Goal: Transaction & Acquisition: Book appointment/travel/reservation

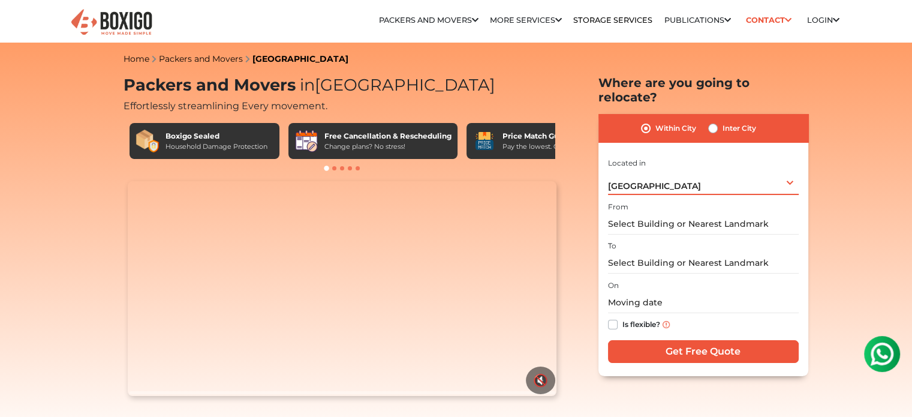
click at [719, 170] on div "Bengaluru Select City Bangalore Bengaluru Bhopal Bhubaneswar Chennai Coimbatore…" at bounding box center [703, 182] width 191 height 25
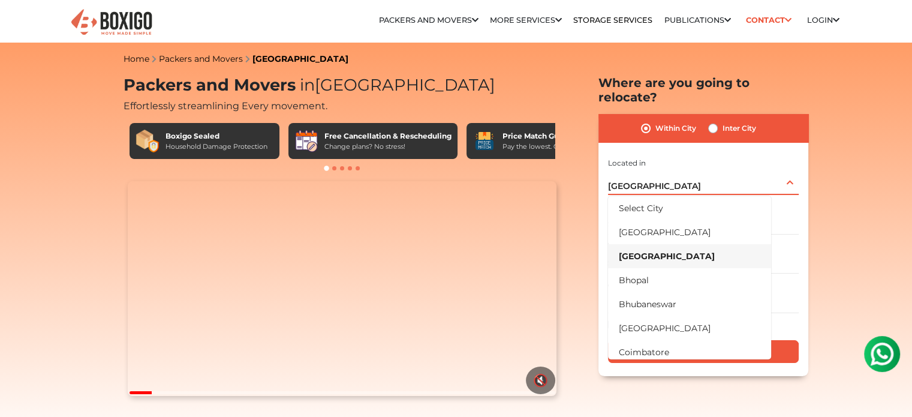
click at [664, 244] on li "[GEOGRAPHIC_DATA]" at bounding box center [689, 256] width 163 height 24
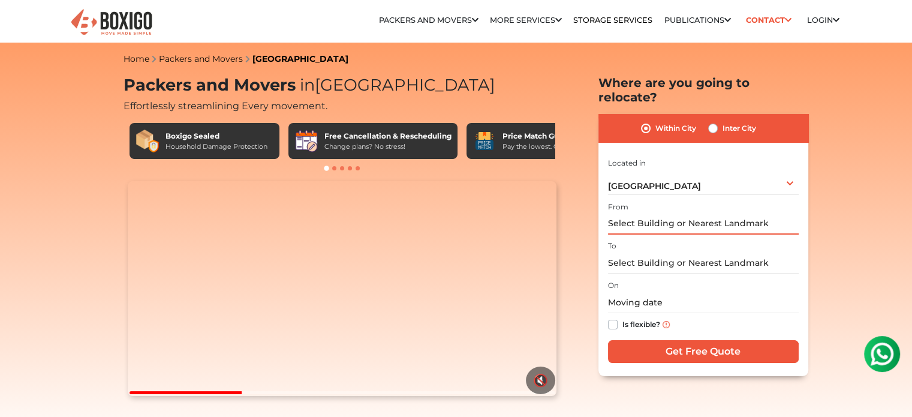
click at [676, 213] on input "text" at bounding box center [703, 223] width 191 height 21
click at [686, 252] on input "text" at bounding box center [703, 262] width 191 height 21
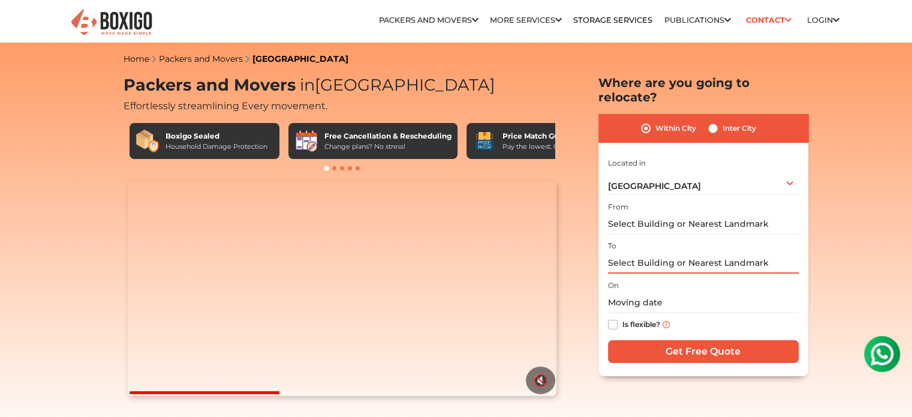
click at [686, 252] on input "text" at bounding box center [703, 262] width 191 height 21
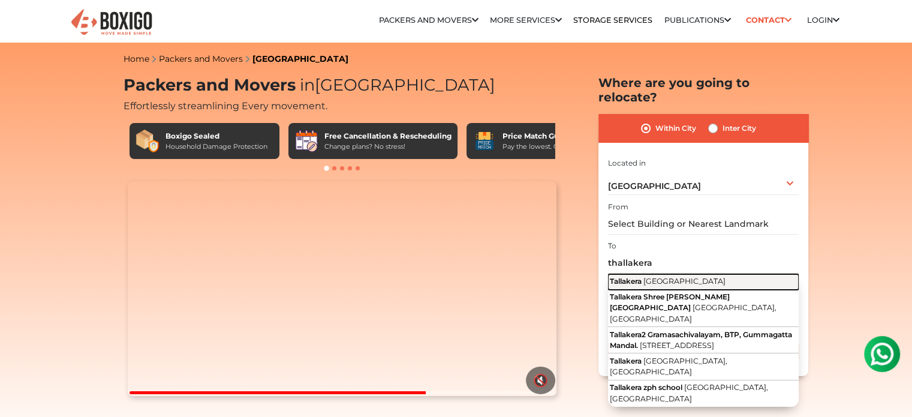
click at [691, 274] on button "Tallakera Andhra Pradesh" at bounding box center [703, 282] width 191 height 16
type input "Tallakera, Andhra Pradesh"
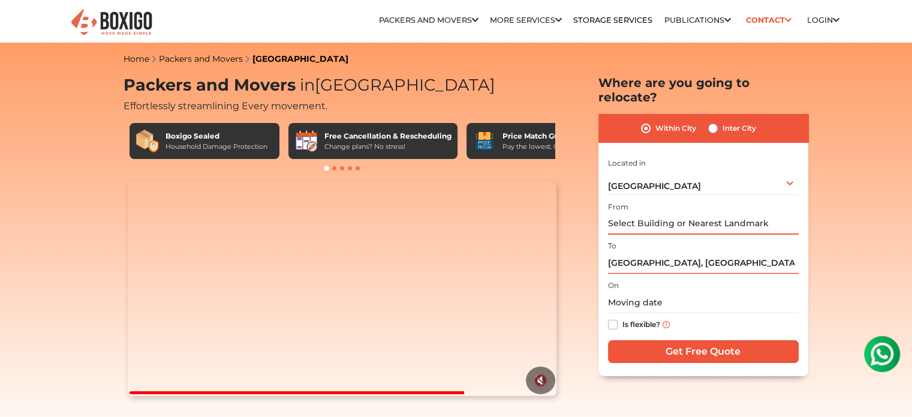
click at [674, 213] on input "text" at bounding box center [703, 223] width 191 height 21
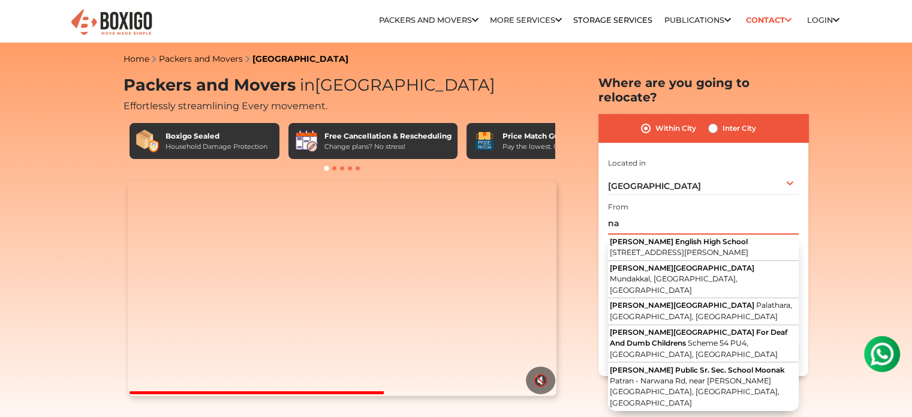
type input "n"
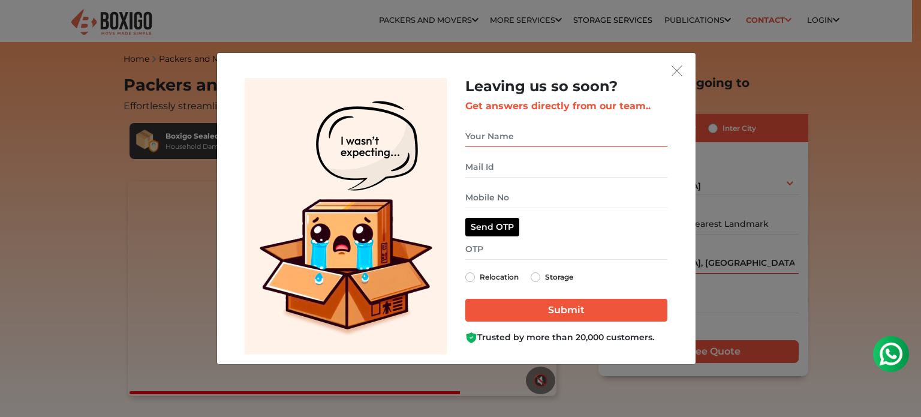
click at [501, 137] on input "get free quote dialog" at bounding box center [566, 136] width 202 height 21
type input "venugopal tr"
type input "trvenugopal101@gmail.com"
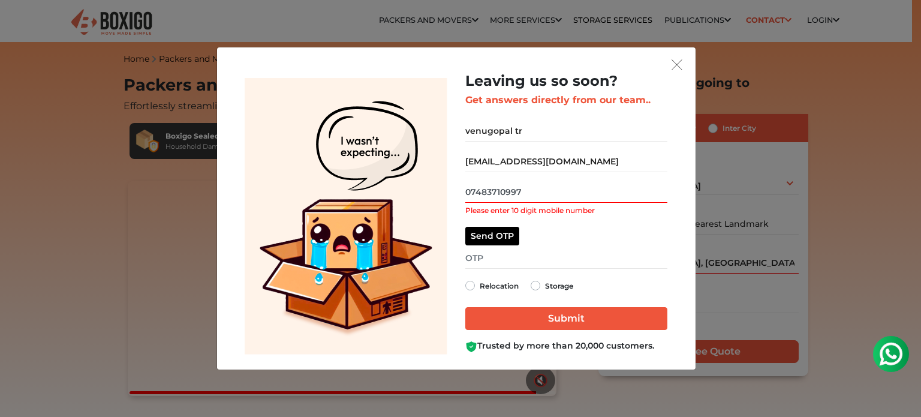
click at [472, 191] on input "07483710997" at bounding box center [566, 192] width 202 height 21
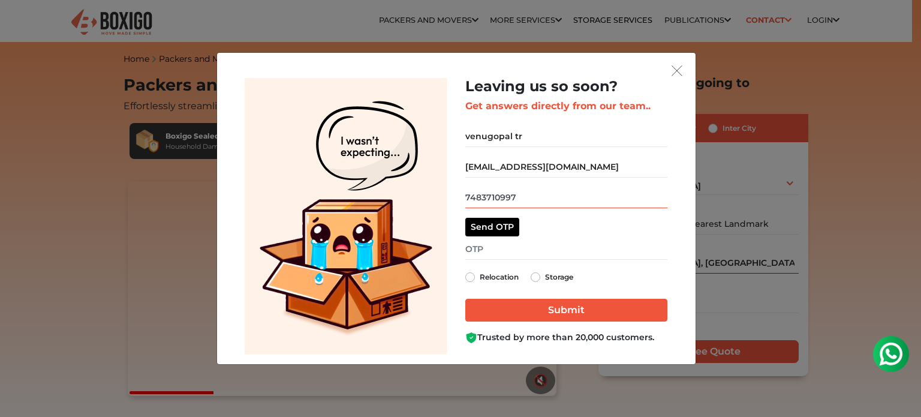
type input "7483710997"
click at [487, 228] on button "Send OTP" at bounding box center [492, 227] width 54 height 19
click at [496, 252] on input "get free quote dialog" at bounding box center [566, 249] width 202 height 21
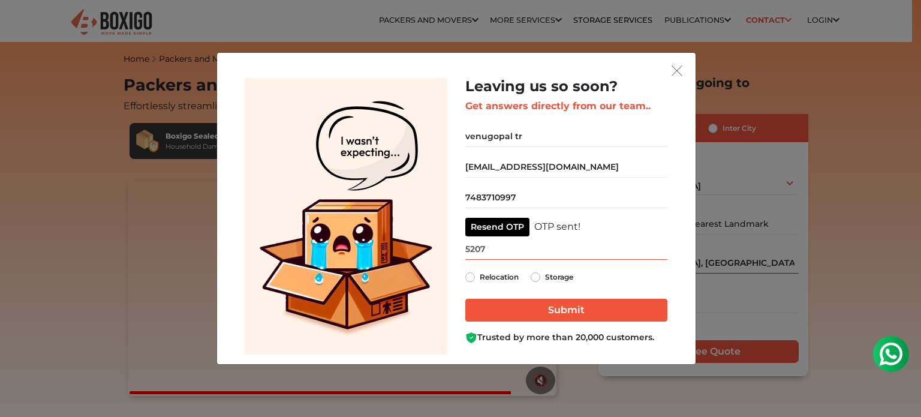
type input "5207"
click at [504, 278] on label "Relocation" at bounding box center [499, 277] width 39 height 14
click at [475, 278] on input "Relocation" at bounding box center [470, 276] width 10 height 12
radio input "true"
click at [509, 312] on input "Submit" at bounding box center [566, 310] width 202 height 23
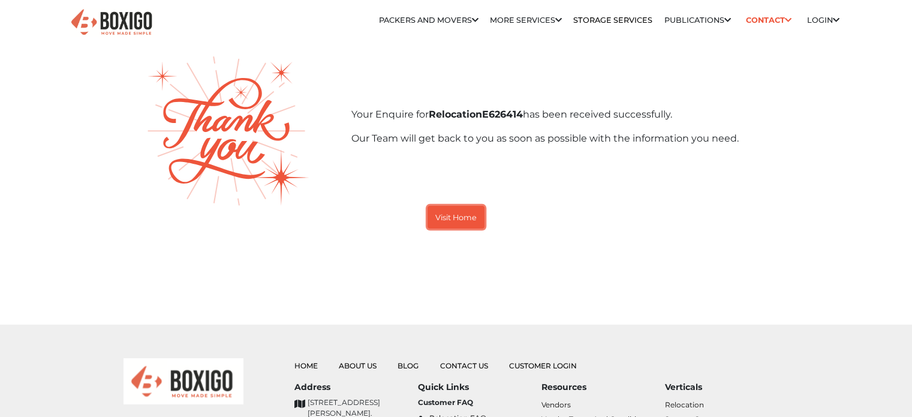
click at [460, 215] on small "Visit Home" at bounding box center [455, 217] width 41 height 9
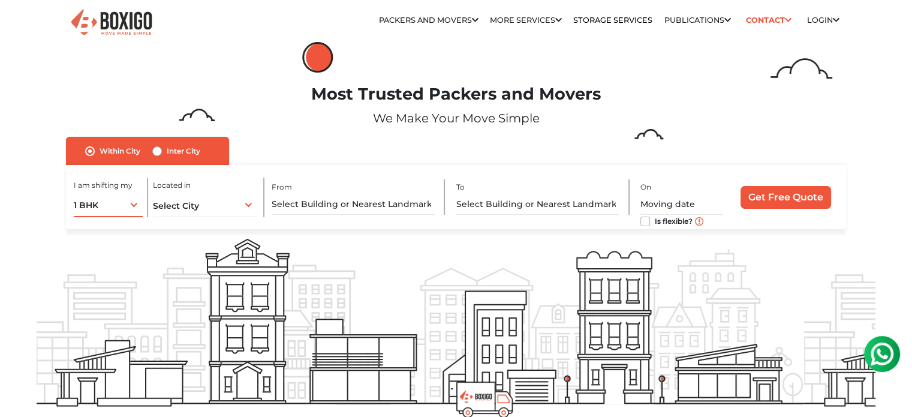
click at [133, 204] on div "1 BHK 1 BHK 2 BHK 3 BHK 3 + BHK FEW ITEMS" at bounding box center [108, 204] width 69 height 25
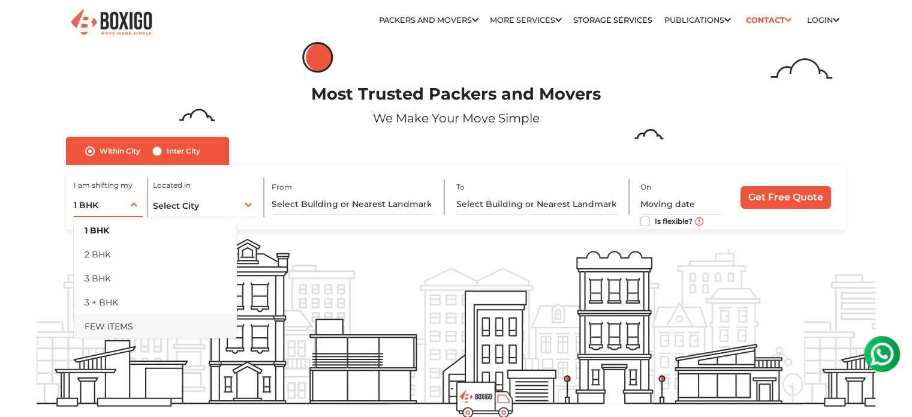
click at [103, 321] on li "FEW ITEMS" at bounding box center [155, 326] width 163 height 24
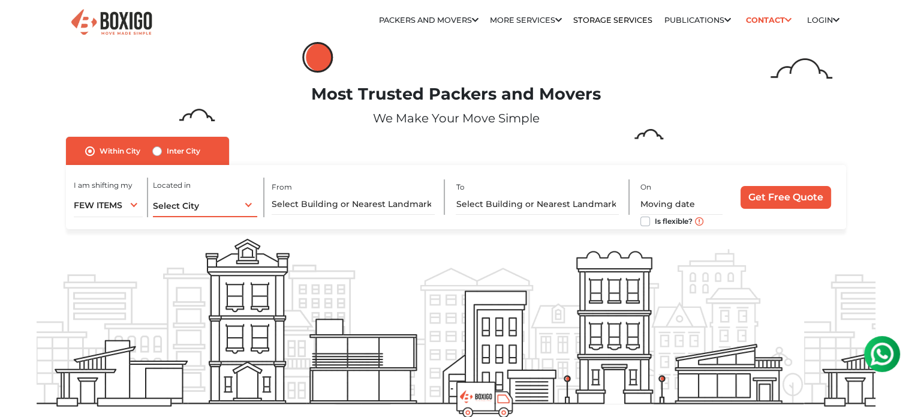
click at [197, 200] on div "Select City Select City Bangalore Bengaluru Bhopal Bhubaneswar Chennai Coimbato…" at bounding box center [205, 204] width 104 height 25
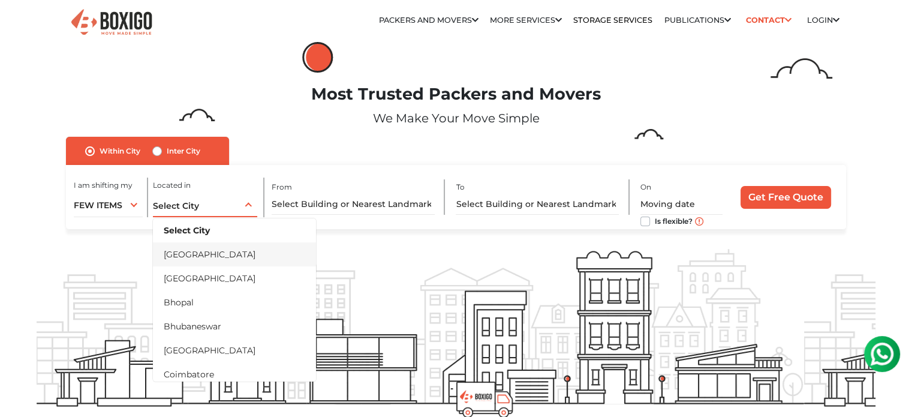
click at [183, 254] on li "[GEOGRAPHIC_DATA]" at bounding box center [234, 254] width 163 height 24
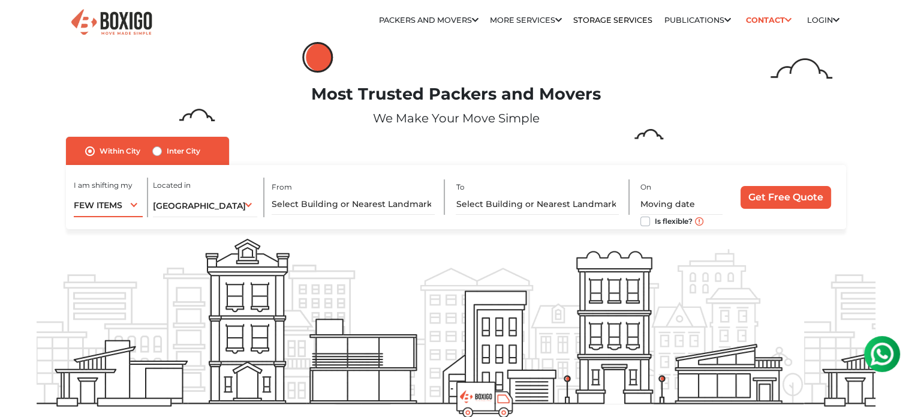
click at [113, 204] on span "FEW ITEMS" at bounding box center [98, 205] width 49 height 11
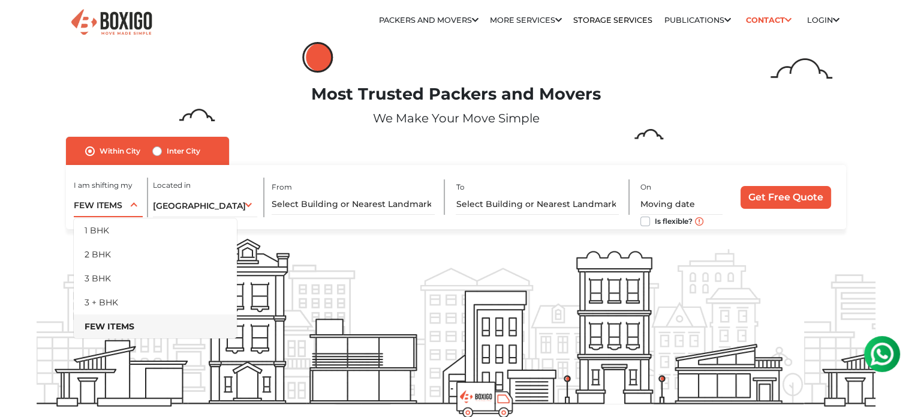
click at [113, 204] on span "FEW ITEMS" at bounding box center [98, 205] width 49 height 11
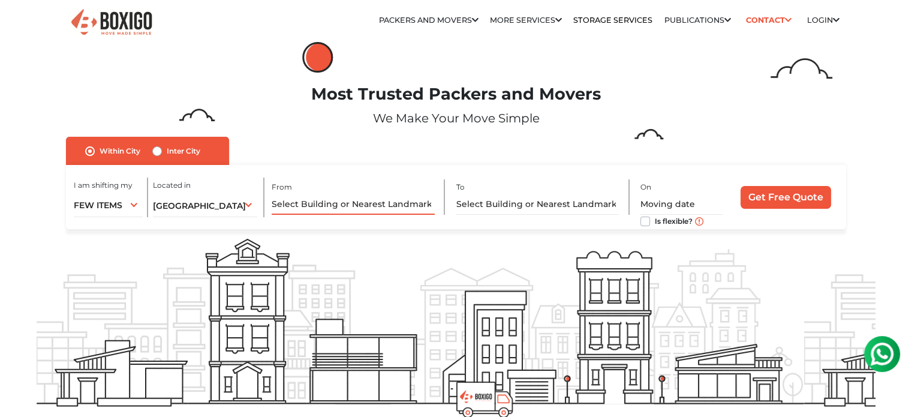
click at [307, 204] on input "text" at bounding box center [353, 204] width 163 height 21
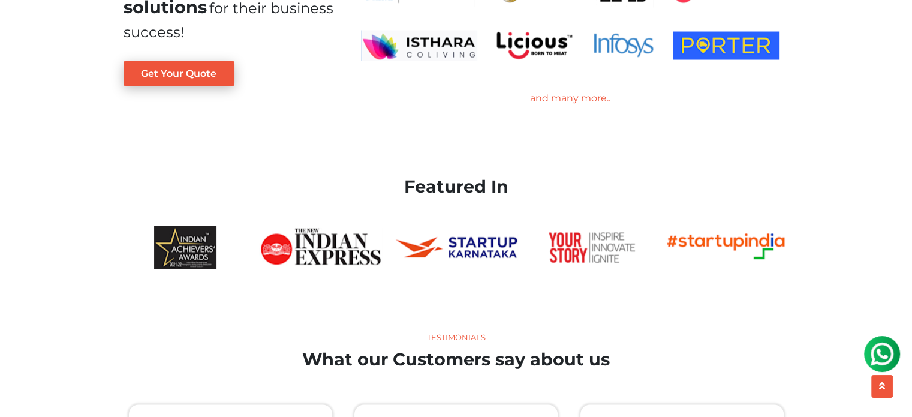
scroll to position [2279, 0]
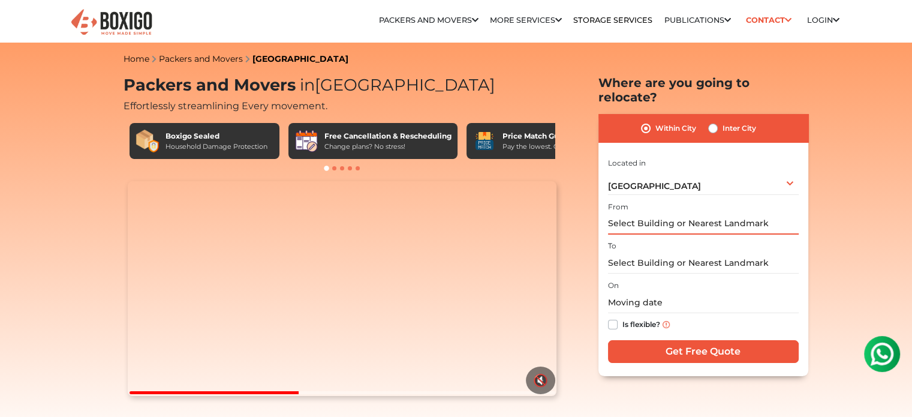
click at [643, 215] on input "text" at bounding box center [703, 223] width 191 height 21
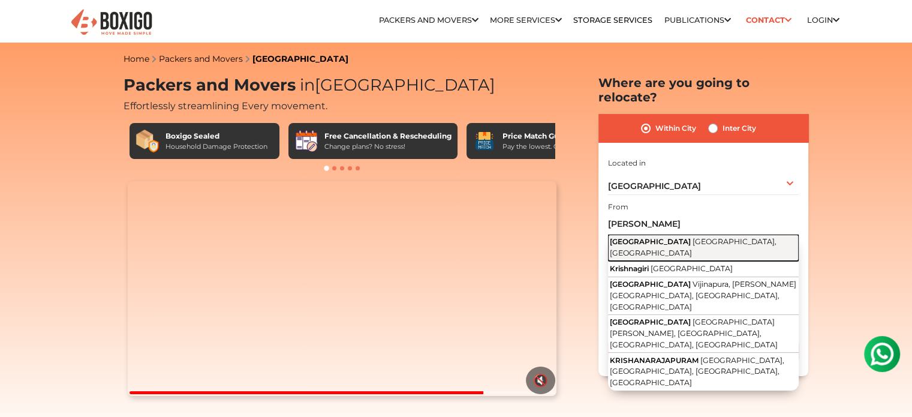
click at [663, 237] on span "Krishnarajapuram" at bounding box center [650, 241] width 81 height 9
type input "Krishnarajapuram, Bengaluru, Karnataka"
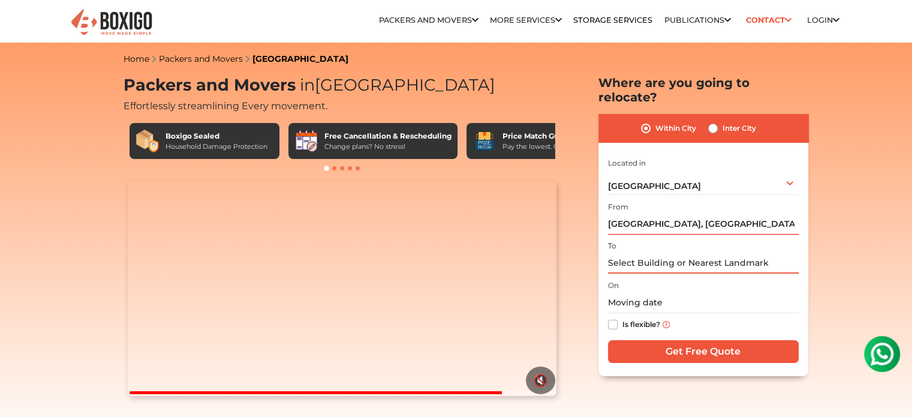
click at [649, 253] on input "text" at bounding box center [703, 262] width 191 height 21
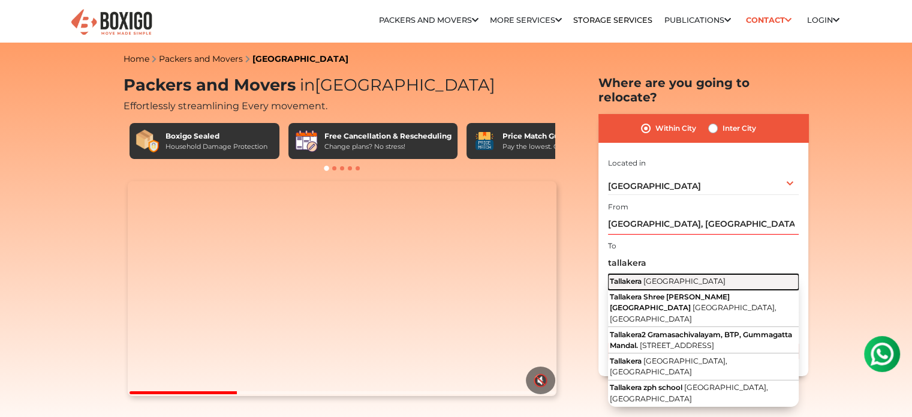
click at [646, 276] on span "[GEOGRAPHIC_DATA]" at bounding box center [684, 280] width 82 height 9
type input "Tallakera, Andhra Pradesh"
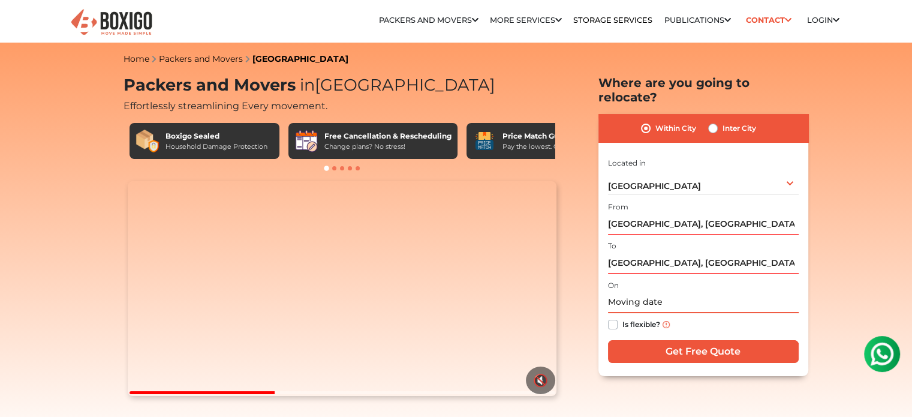
click at [636, 292] on input "text" at bounding box center [703, 302] width 191 height 21
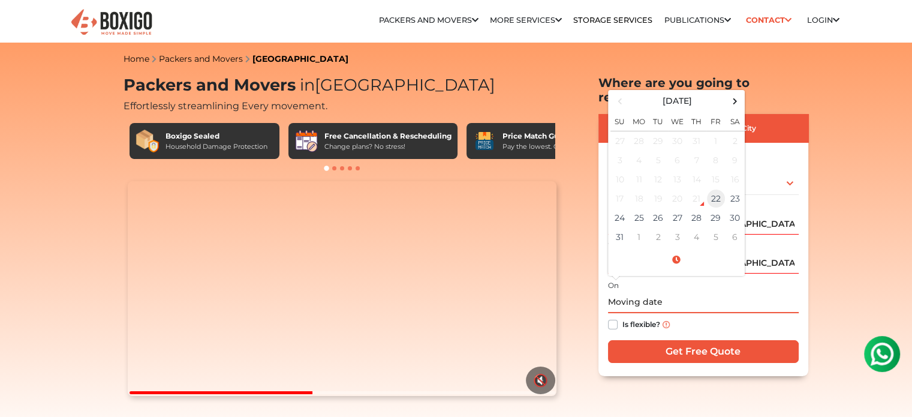
click at [718, 189] on td "22" at bounding box center [715, 198] width 19 height 19
click at [747, 292] on input "08/22/2025 5:38 PM" at bounding box center [703, 302] width 191 height 21
click at [715, 189] on td "22" at bounding box center [715, 198] width 19 height 19
click at [769, 292] on input "08/22/2025 5:38 PM" at bounding box center [703, 302] width 191 height 21
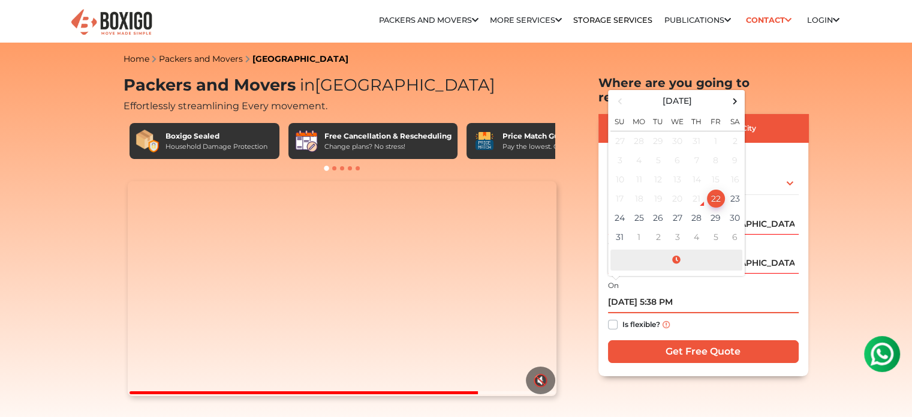
click at [678, 249] on span at bounding box center [676, 259] width 132 height 21
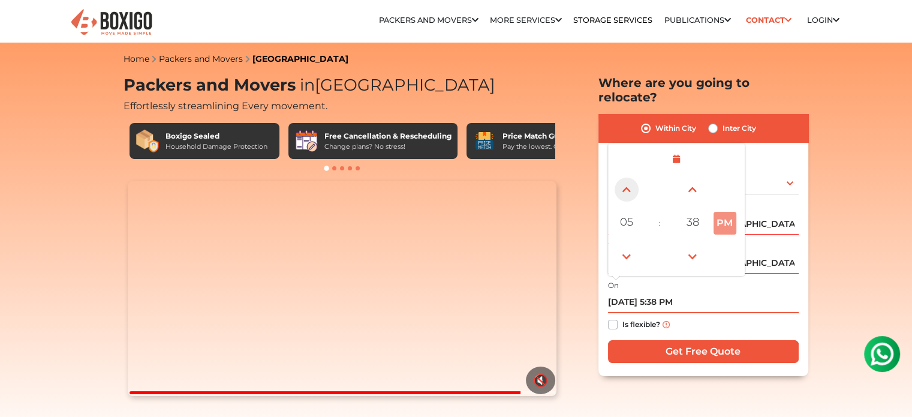
click at [630, 177] on span at bounding box center [627, 189] width 24 height 24
click at [622, 245] on span at bounding box center [627, 257] width 24 height 24
type input "08/22/2025 5:38 PM"
click at [622, 245] on span at bounding box center [627, 257] width 24 height 24
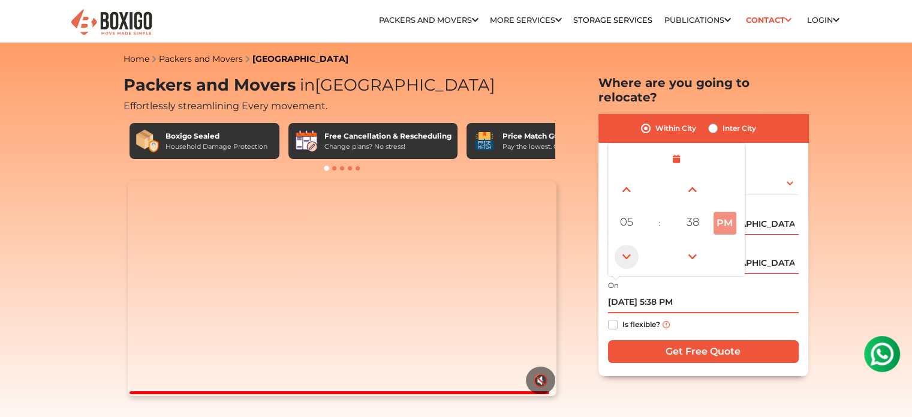
click at [622, 245] on span at bounding box center [627, 257] width 24 height 24
click at [624, 245] on span at bounding box center [627, 257] width 24 height 24
click at [628, 210] on span "05" at bounding box center [627, 222] width 24 height 24
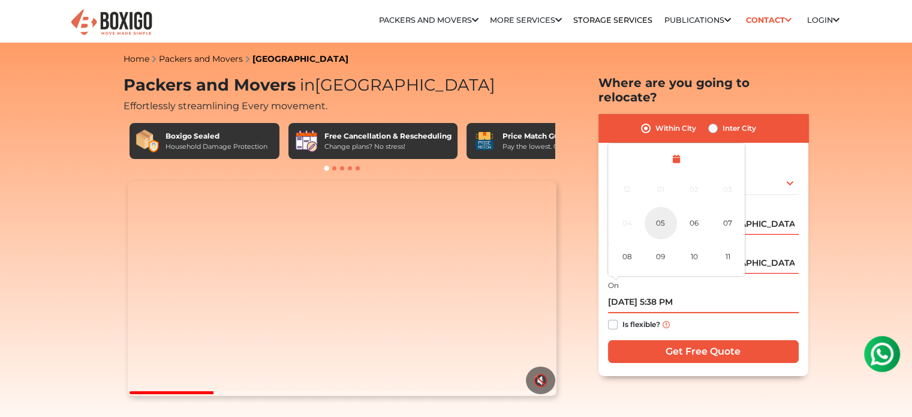
click at [664, 209] on div "05" at bounding box center [661, 223] width 32 height 32
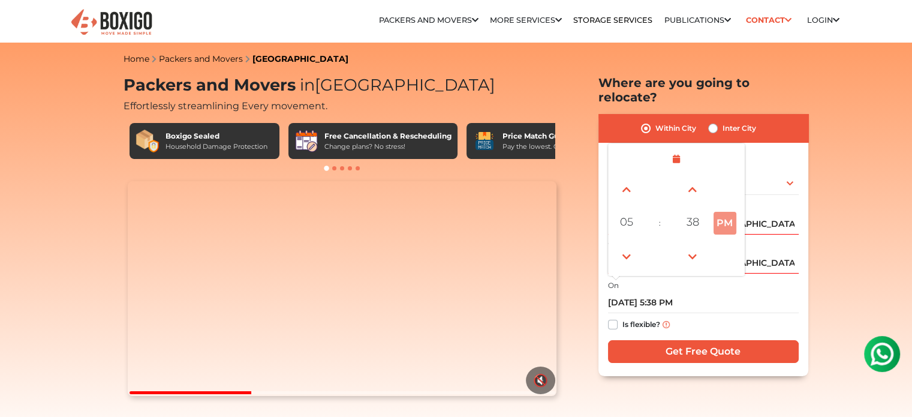
click at [763, 278] on div "On 08/22/2025 5:38 PM August 2025 Su Mo Tu We Th Fr Sa 27 28 29 30 31 1 2 3 4 5…" at bounding box center [703, 307] width 191 height 59
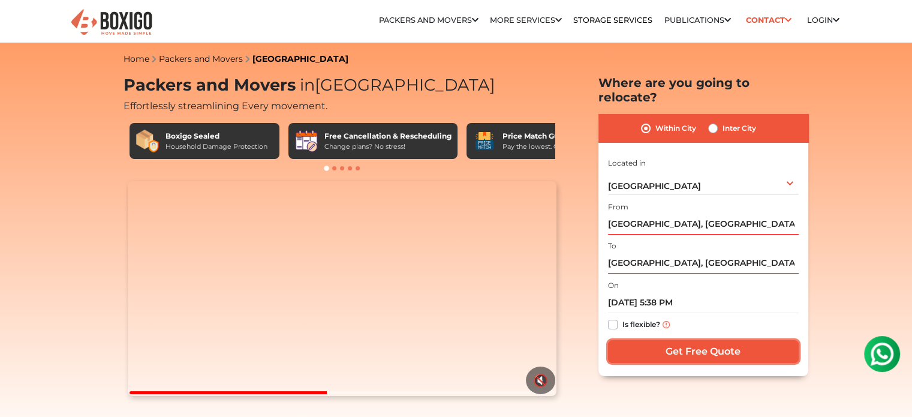
click at [692, 340] on input "Get Free Quote" at bounding box center [703, 351] width 191 height 23
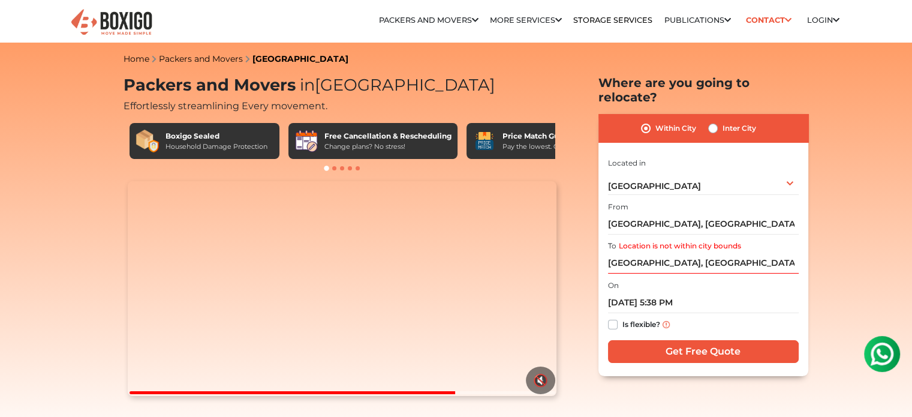
click at [723, 121] on label "Inter City" at bounding box center [740, 128] width 34 height 14
click at [712, 121] on input "Inter City" at bounding box center [713, 127] width 10 height 12
radio input "true"
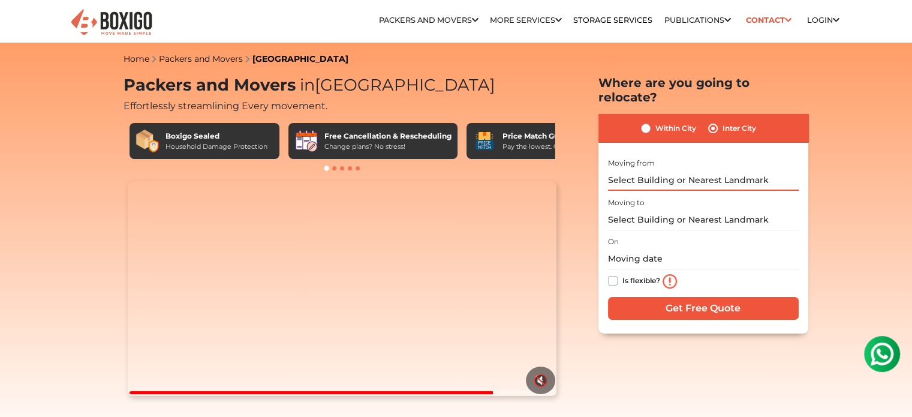
click at [716, 170] on input "text" at bounding box center [703, 180] width 191 height 21
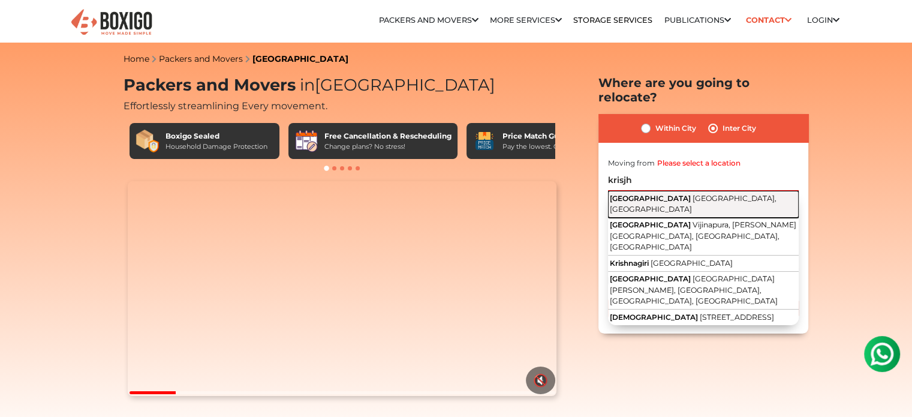
click at [691, 194] on span "Bengaluru, Karnataka" at bounding box center [693, 204] width 167 height 20
type input "Krishnarajapuram, Bengaluru, Karnataka"
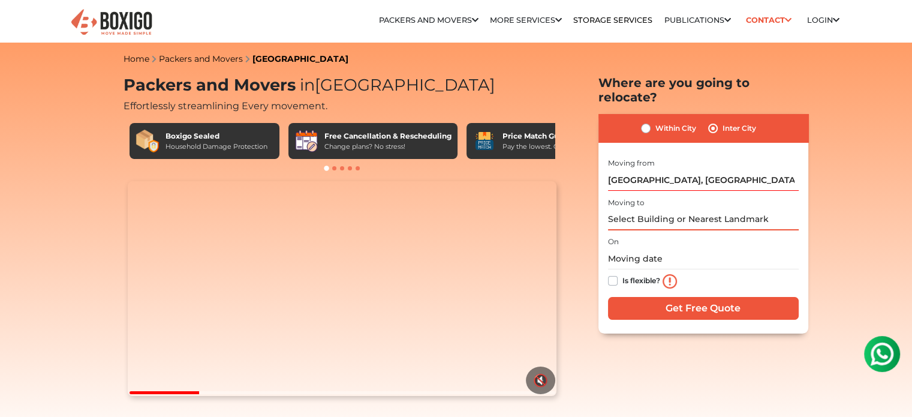
click at [681, 209] on input "text" at bounding box center [703, 219] width 191 height 21
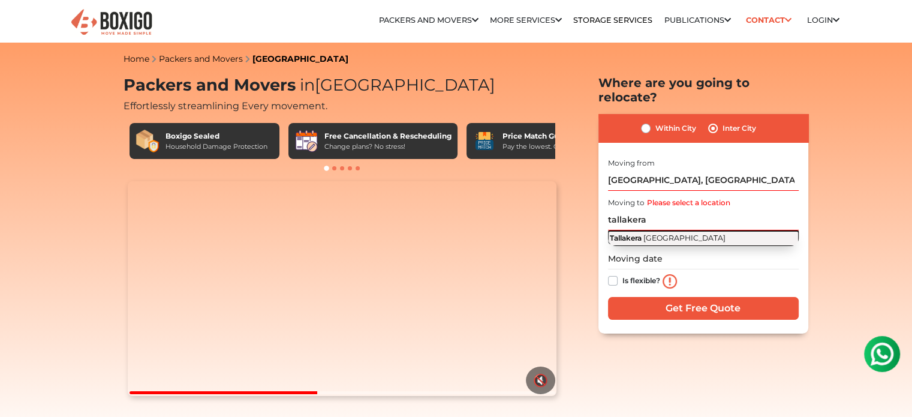
click at [667, 233] on span "[GEOGRAPHIC_DATA]" at bounding box center [684, 237] width 82 height 9
type input "Tallakera, Andhra Pradesh"
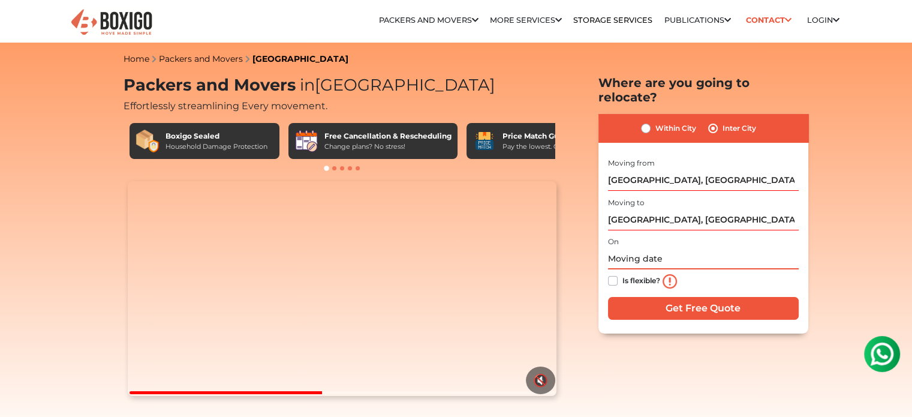
click at [661, 248] on input "text" at bounding box center [703, 258] width 191 height 21
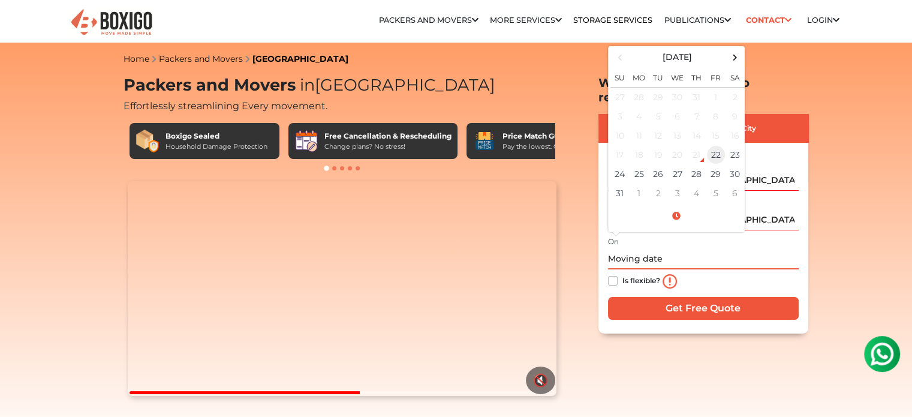
click at [712, 145] on td "22" at bounding box center [715, 154] width 19 height 19
type input "08/22/2025 5:38 PM"
click at [718, 248] on input "08/22/2025 5:38 PM" at bounding box center [703, 258] width 191 height 21
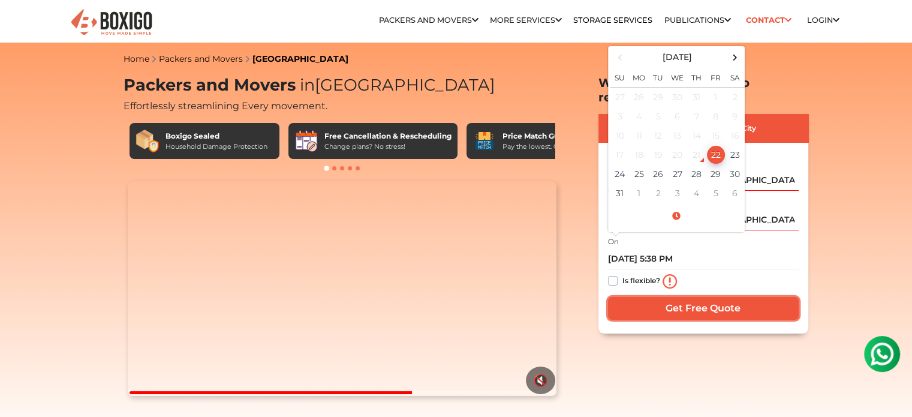
click at [682, 297] on input "Get Free Quote" at bounding box center [703, 308] width 191 height 23
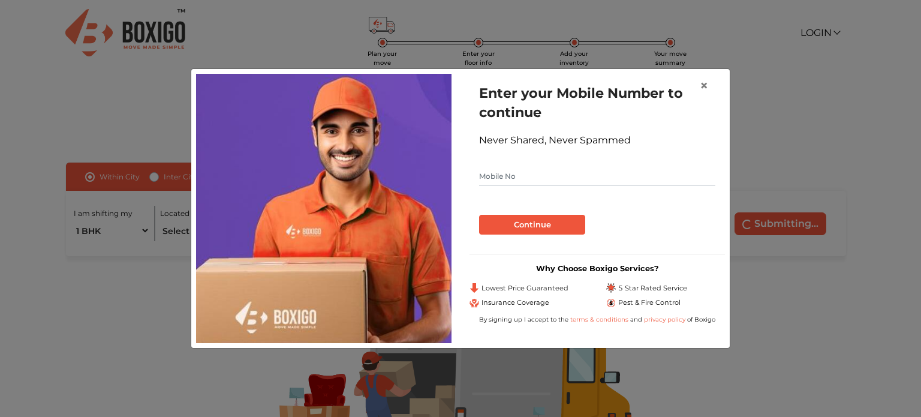
click at [623, 173] on input "text" at bounding box center [597, 176] width 236 height 19
type input "7483710997"
click at [570, 227] on button "Continue" at bounding box center [532, 225] width 106 height 20
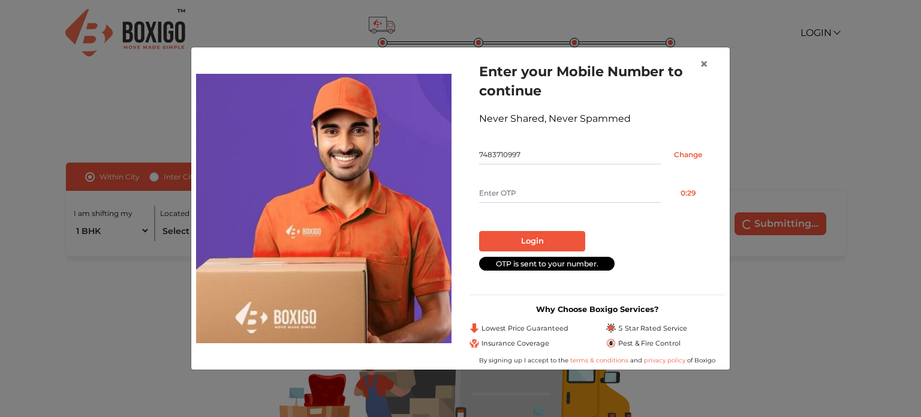
click at [562, 191] on input "text" at bounding box center [570, 192] width 182 height 19
type input "4192"
click at [528, 237] on button "Login" at bounding box center [532, 241] width 106 height 20
radio input "false"
radio input "true"
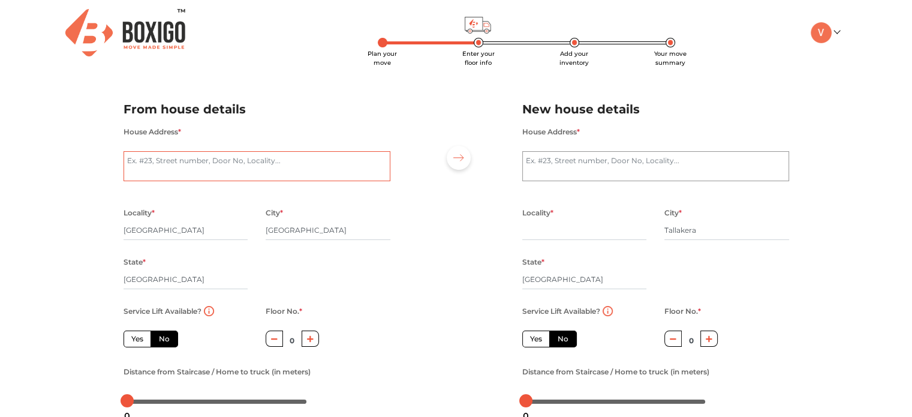
click at [221, 169] on textarea "House Address *" at bounding box center [257, 166] width 267 height 30
click at [563, 161] on textarea "House Address *" at bounding box center [655, 166] width 267 height 30
click at [329, 168] on textarea "House Address *" at bounding box center [257, 166] width 267 height 30
click at [328, 165] on textarea "House Address *" at bounding box center [257, 166] width 267 height 30
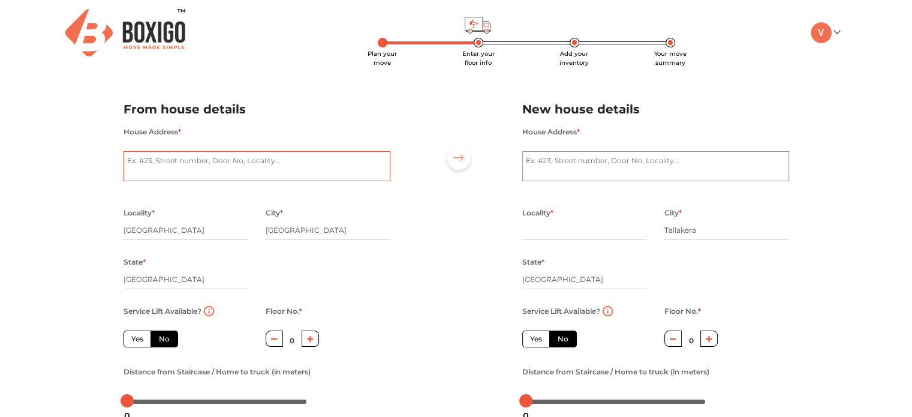
paste textarea "[STREET_ADDRESS][DEMOGRAPHIC_DATA][PERSON_NAME][PERSON_NAME]"
type textarea "[STREET_ADDRESS][DEMOGRAPHIC_DATA][PERSON_NAME][PERSON_NAME]"
click at [47, 230] on div "Plan your move Enter your floor info Add your inventory Your move summary My Mo…" at bounding box center [456, 284] width 912 height 568
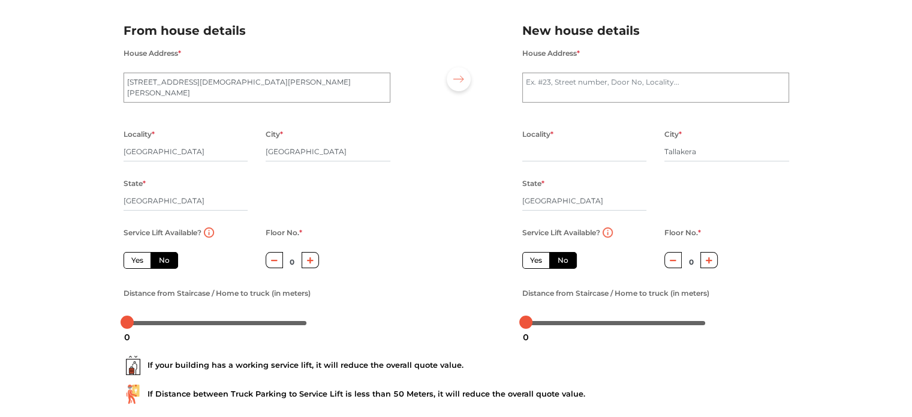
scroll to position [0, 0]
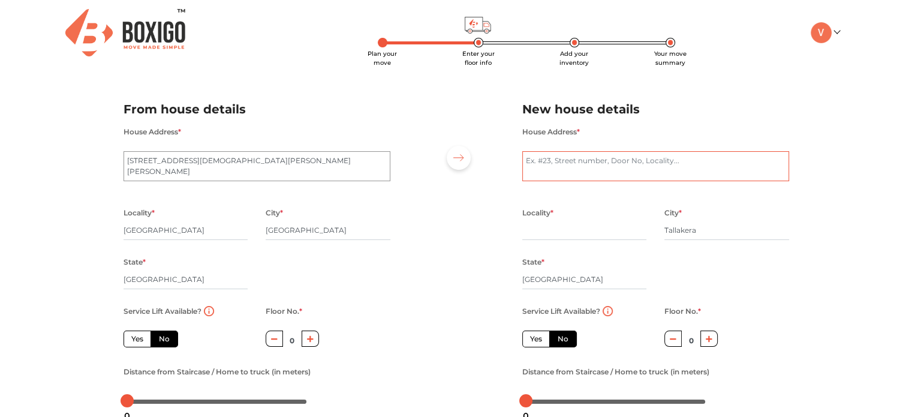
click at [586, 162] on textarea "House Address *" at bounding box center [655, 166] width 267 height 30
type textarea "3/6 bc colony, [GEOGRAPHIC_DATA], [GEOGRAPHIC_DATA] ([GEOGRAPHIC_DATA]) [GEOGRA…"
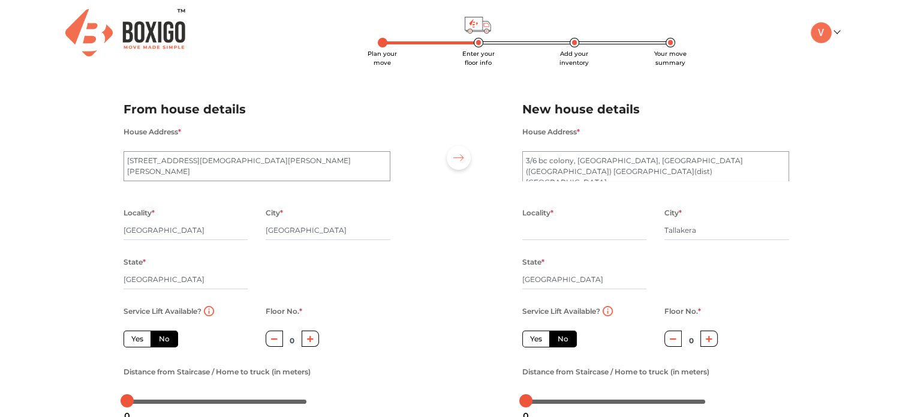
click at [456, 237] on div at bounding box center [456, 250] width 114 height 330
click at [558, 234] on input "text" at bounding box center [584, 230] width 125 height 19
click at [676, 230] on input "Tallakera" at bounding box center [726, 230] width 125 height 19
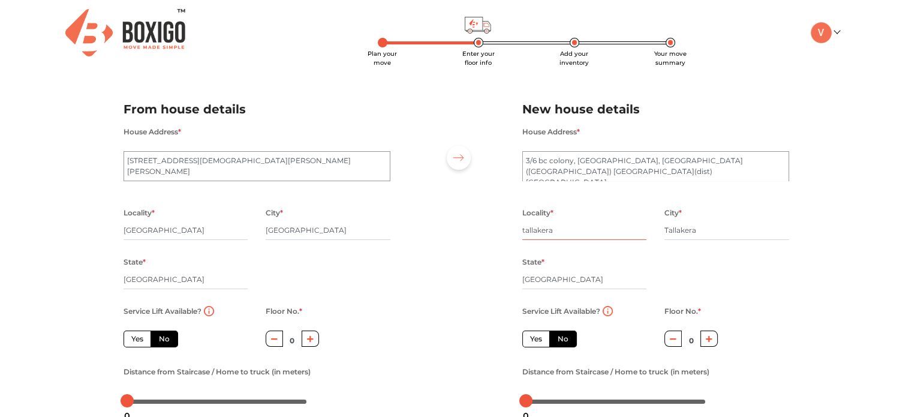
click at [556, 234] on input "tallakera" at bounding box center [584, 230] width 125 height 19
paste input "T"
type input "Tallakera"
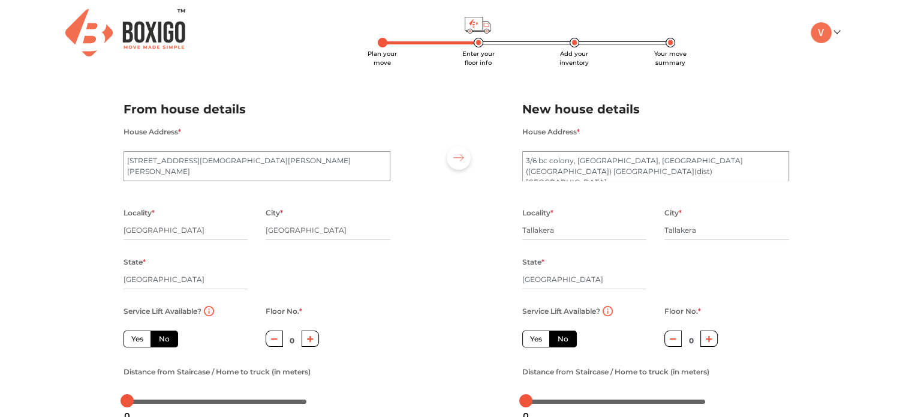
click at [445, 268] on div at bounding box center [456, 250] width 114 height 330
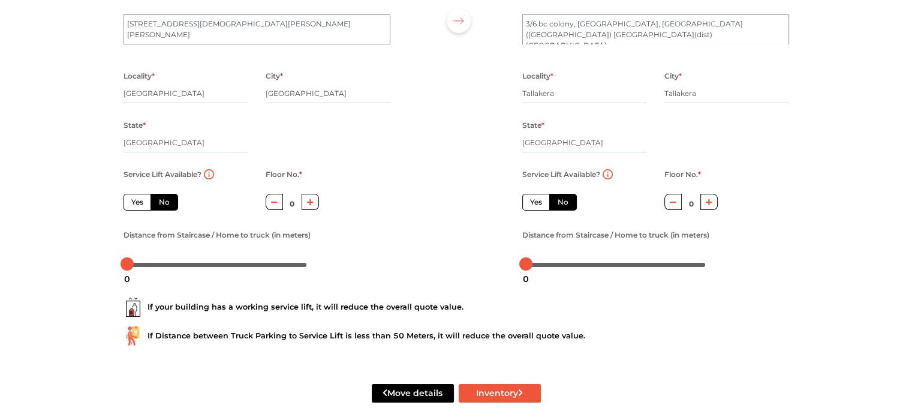
scroll to position [153, 0]
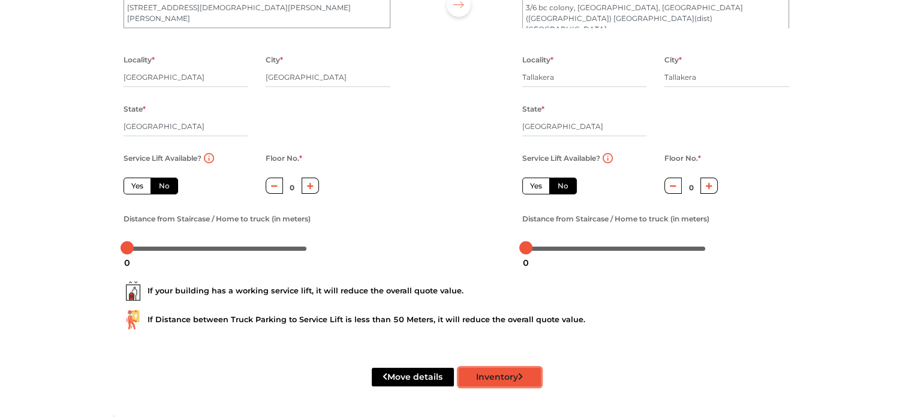
click at [496, 376] on button "Inventory" at bounding box center [500, 377] width 82 height 19
radio input "true"
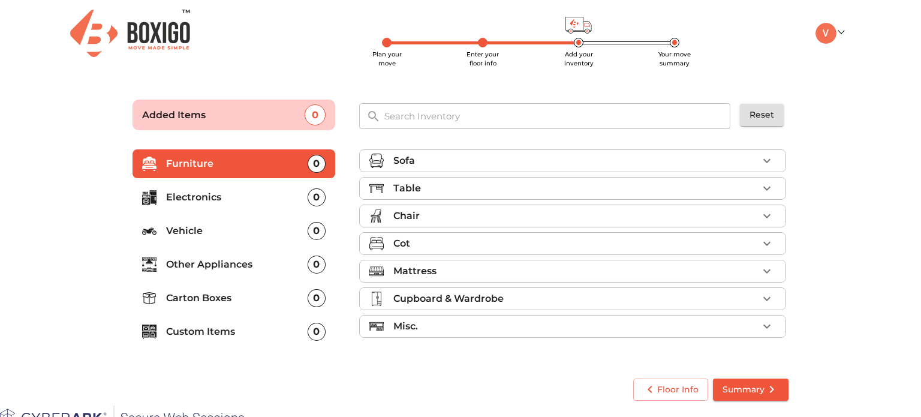
click at [196, 226] on p "Vehicle" at bounding box center [237, 231] width 142 height 14
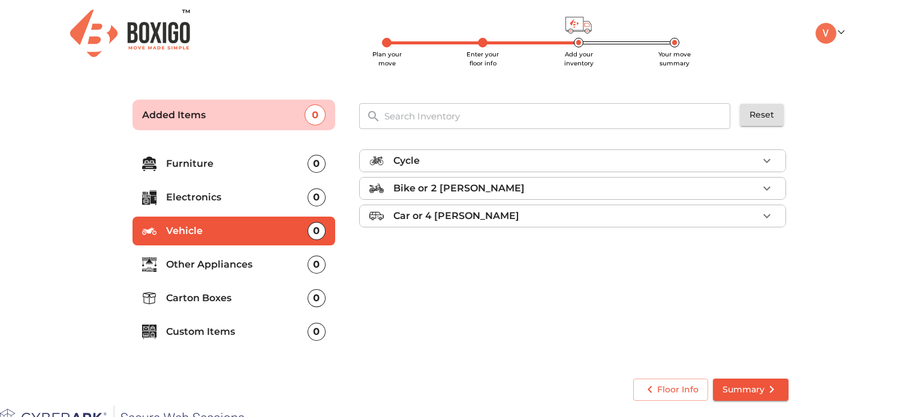
click at [417, 162] on p "Cycle" at bounding box center [406, 160] width 26 height 14
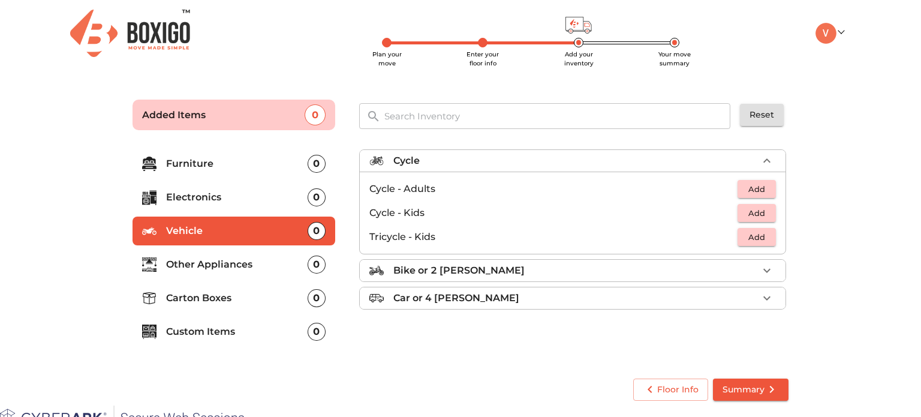
click at [415, 158] on p "Cycle" at bounding box center [406, 160] width 26 height 14
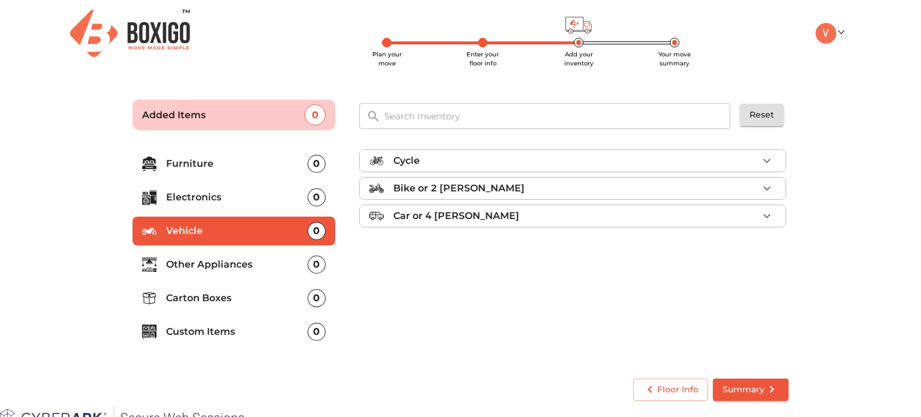
click at [416, 190] on p "Bike or 2 [PERSON_NAME]" at bounding box center [458, 188] width 131 height 14
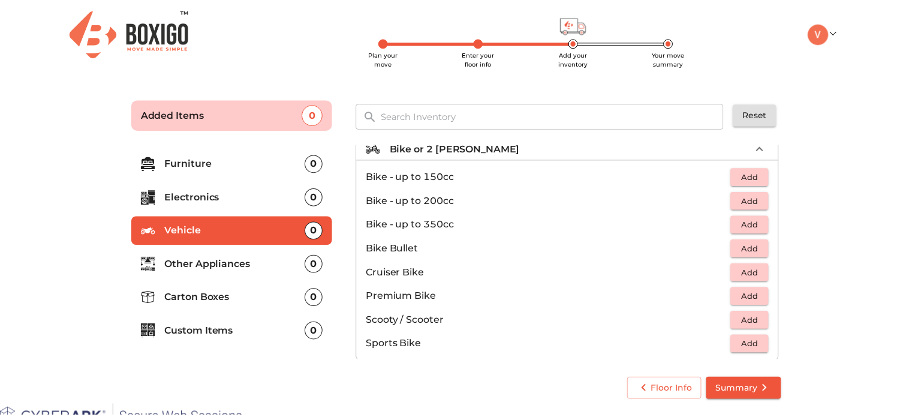
scroll to position [77, 0]
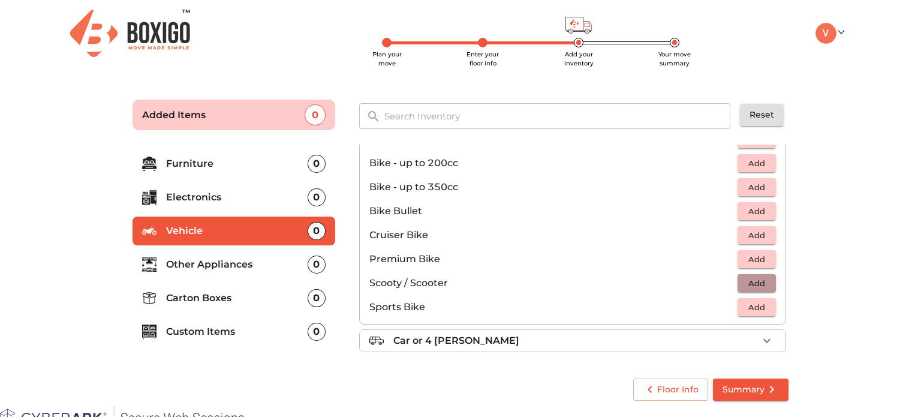
click at [751, 285] on span "Add" at bounding box center [757, 283] width 26 height 14
click at [749, 383] on span "Summary" at bounding box center [751, 389] width 56 height 15
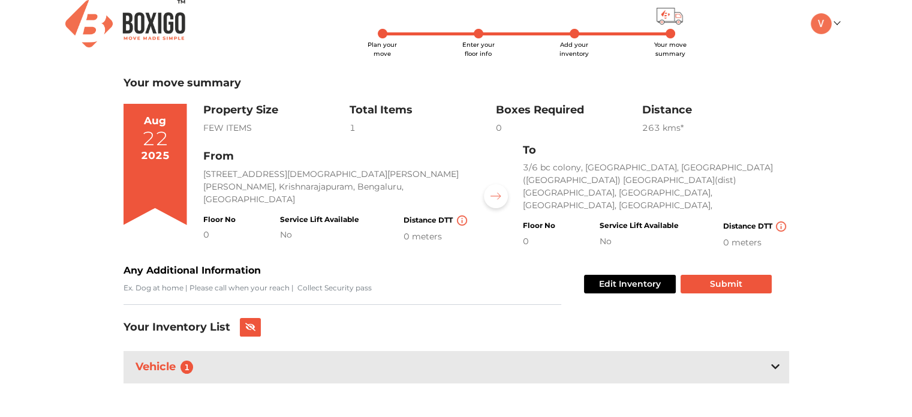
scroll to position [17, 0]
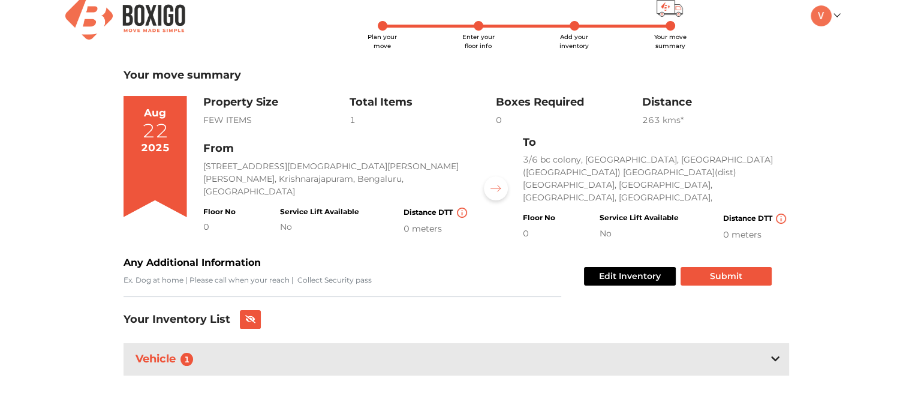
click at [760, 359] on div "Vehicle 1" at bounding box center [457, 359] width 666 height 32
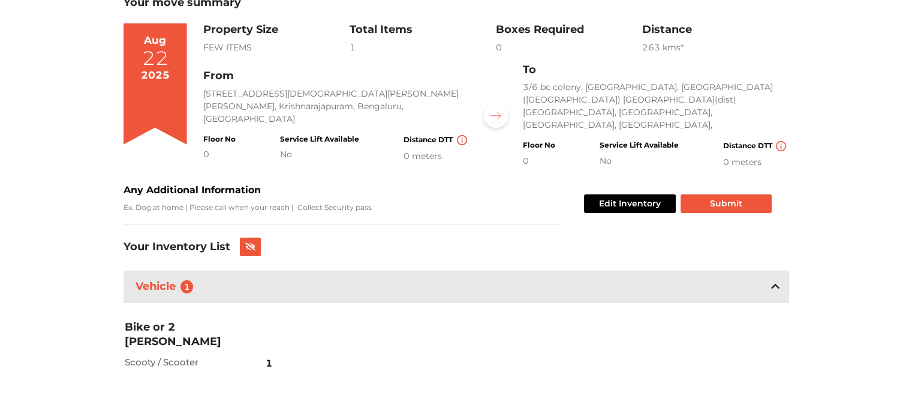
scroll to position [0, 0]
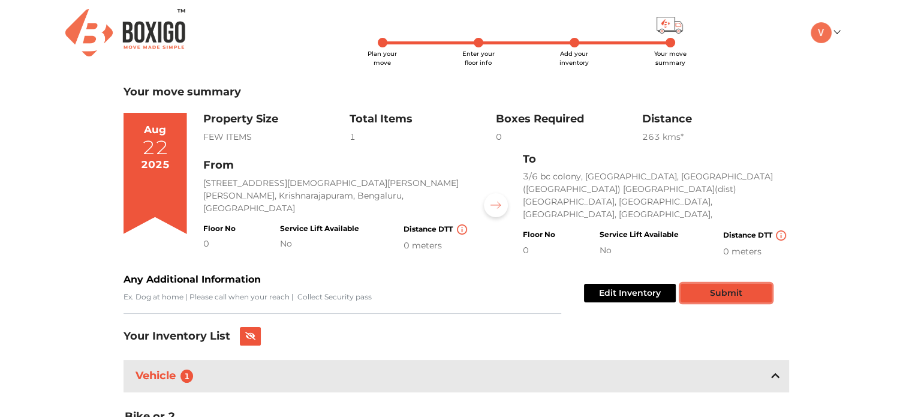
click at [735, 287] on button "Submit" at bounding box center [726, 293] width 91 height 19
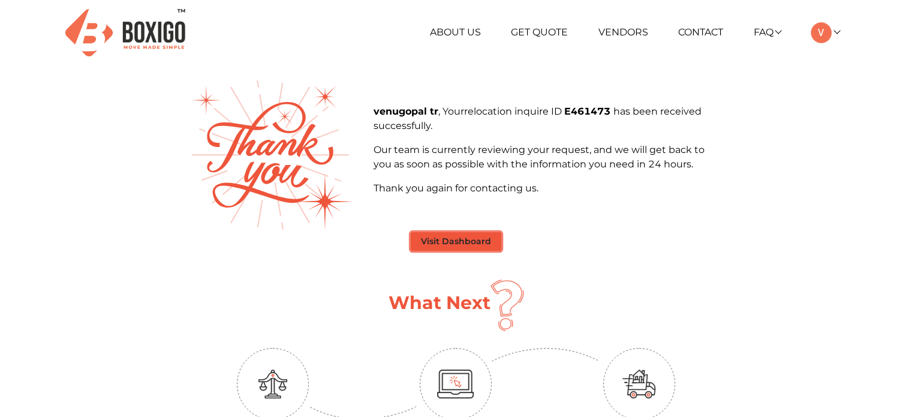
click at [480, 244] on button "Visit Dashboard" at bounding box center [456, 241] width 91 height 19
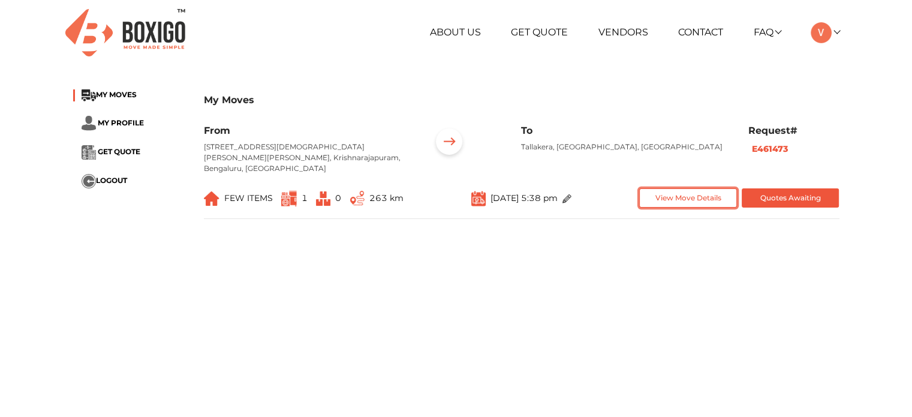
click at [694, 208] on button "View Move Details" at bounding box center [688, 198] width 98 height 20
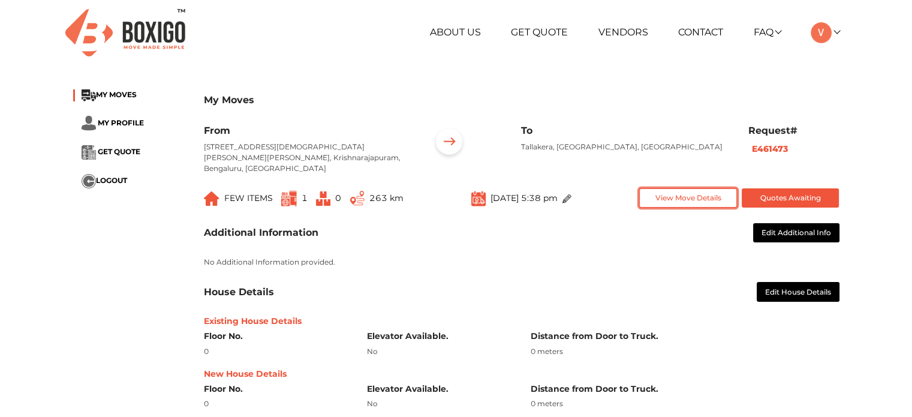
click at [673, 205] on button "View Move Details" at bounding box center [688, 198] width 98 height 20
